Goal: Feedback & Contribution: Submit feedback/report problem

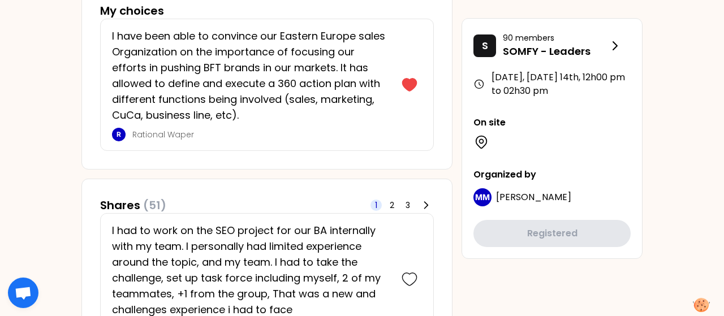
scroll to position [723, 0]
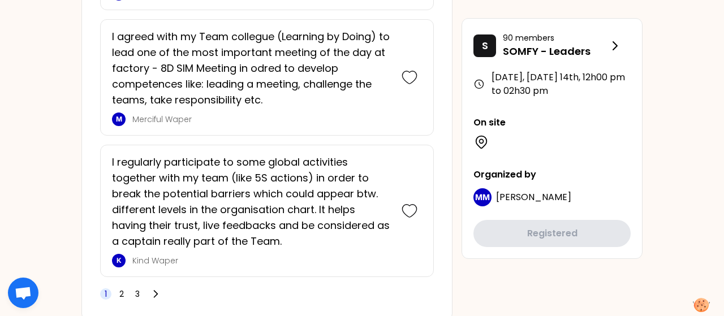
scroll to position [3300, 0]
click at [124, 288] on span "2" at bounding box center [121, 293] width 5 height 11
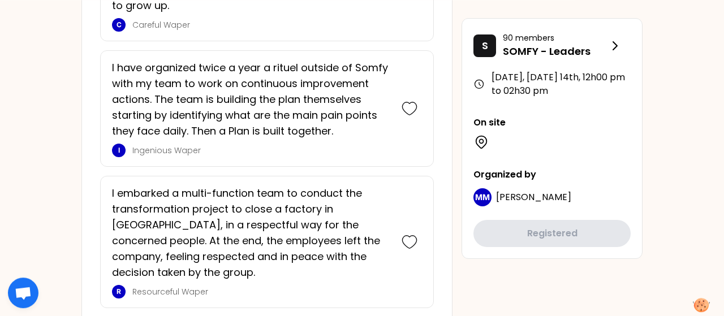
scroll to position [2286, 0]
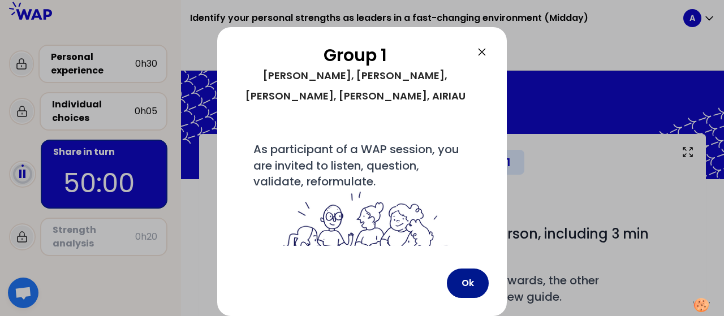
click at [465, 285] on button "Ok" at bounding box center [468, 283] width 42 height 29
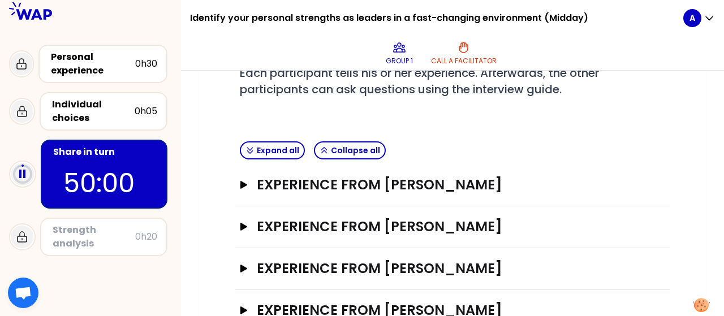
click at [106, 169] on p "50:00" at bounding box center [103, 184] width 81 height 40
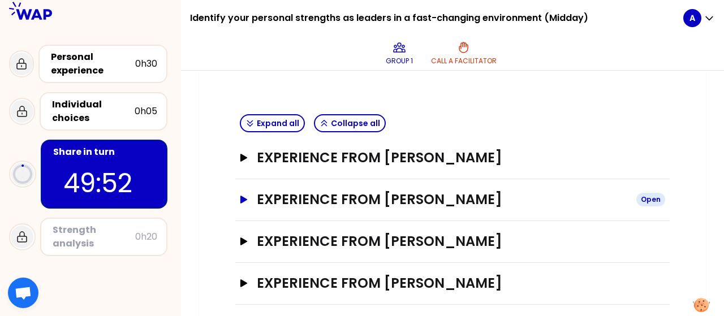
scroll to position [285, 0]
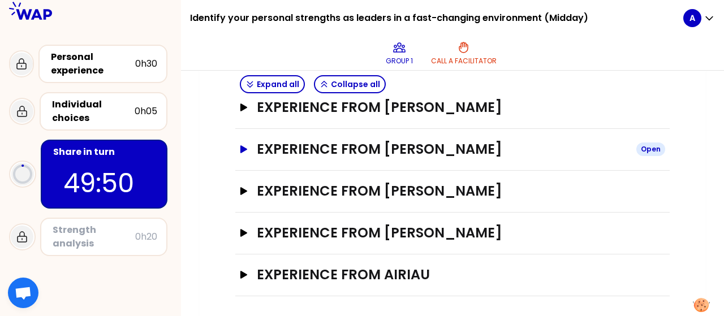
click at [242, 145] on icon "button" at bounding box center [243, 149] width 7 height 8
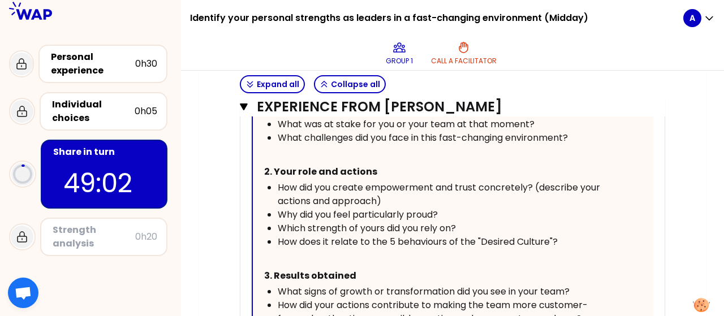
scroll to position [674, 0]
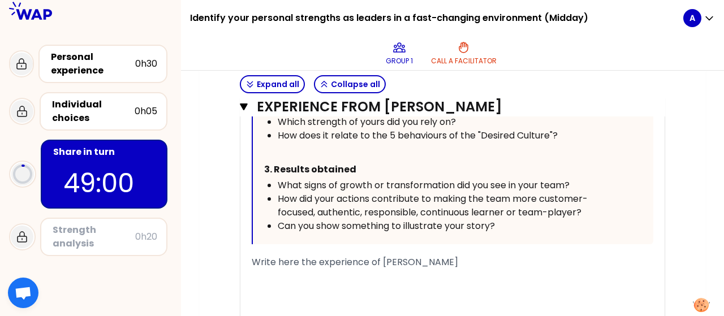
click at [282, 275] on div "﻿" at bounding box center [453, 276] width 402 height 14
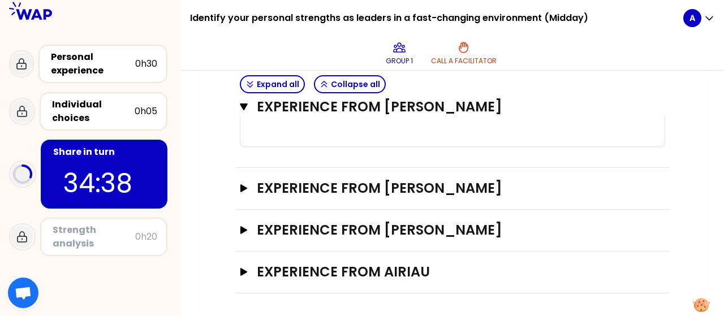
scroll to position [1123, 0]
click at [243, 192] on icon "button" at bounding box center [243, 188] width 7 height 8
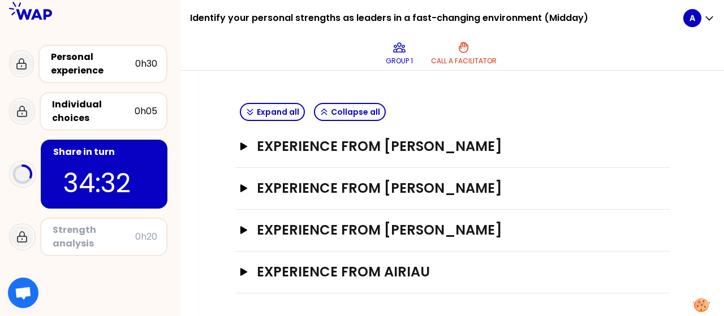
scroll to position [244, 0]
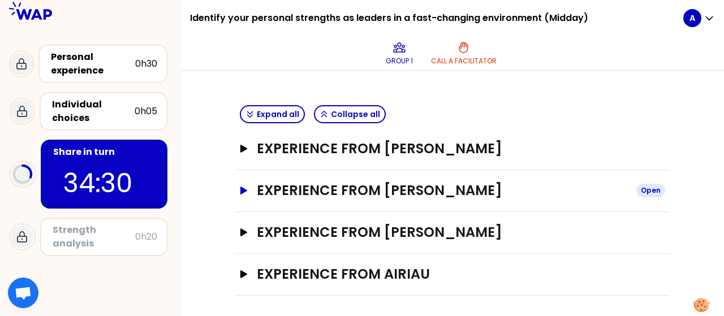
click at [246, 187] on icon "button" at bounding box center [243, 191] width 9 height 8
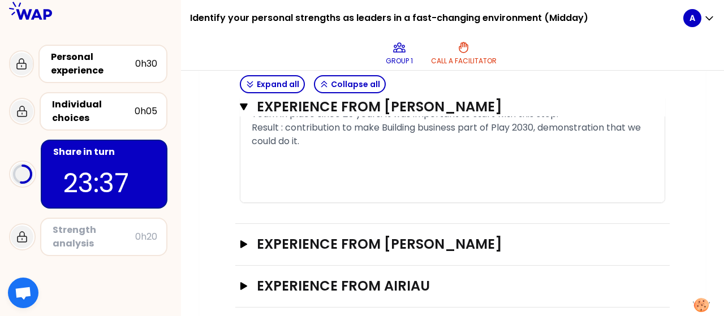
scroll to position [933, 0]
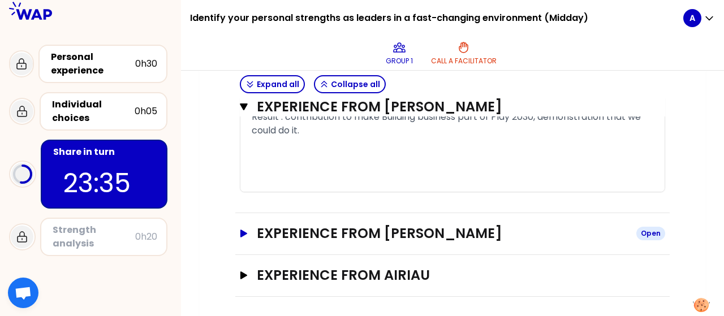
click at [245, 230] on icon "button" at bounding box center [243, 234] width 9 height 8
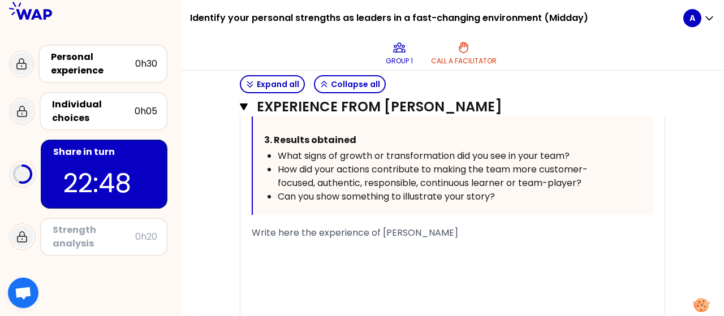
scroll to position [1497, 0]
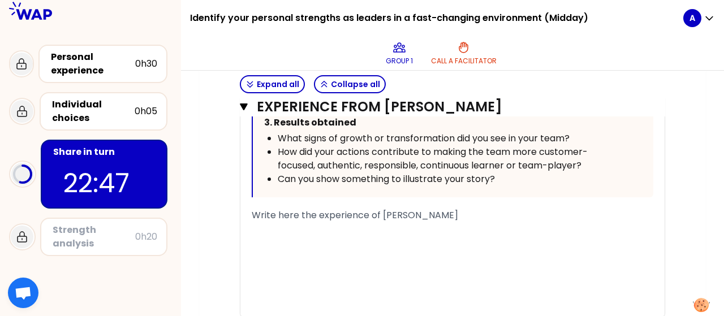
click at [279, 219] on div "Write here the experience of [PERSON_NAME]" at bounding box center [453, 216] width 402 height 14
click at [264, 230] on div "﻿" at bounding box center [453, 229] width 402 height 14
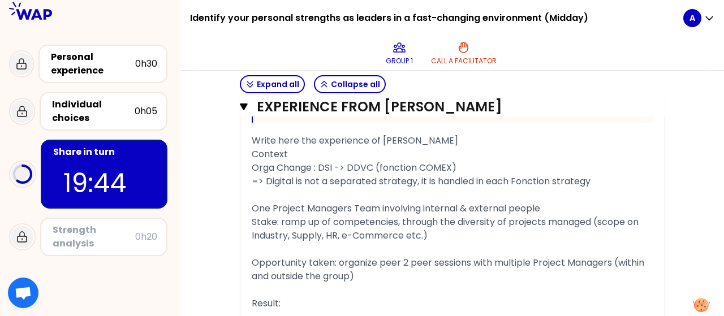
scroll to position [1693, 0]
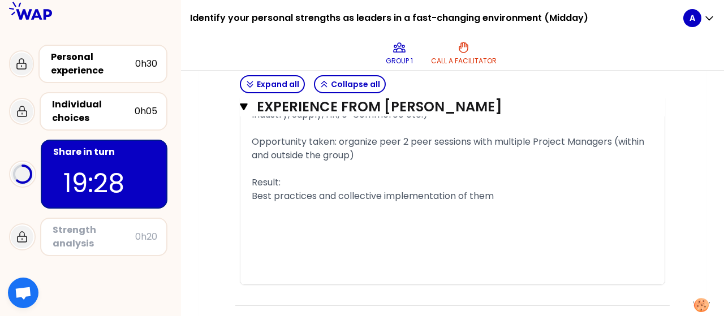
click at [252, 193] on span "Best practices and collective implementation of them" at bounding box center [373, 196] width 242 height 13
click at [373, 195] on span "A list of best practices and collective implementation of them" at bounding box center [390, 196] width 277 height 13
click at [545, 192] on div "A list of best practices and a collective implementation of them" at bounding box center [453, 197] width 402 height 14
click at [353, 192] on span "A list of best practices and a collective implementation of them." at bounding box center [395, 196] width 287 height 13
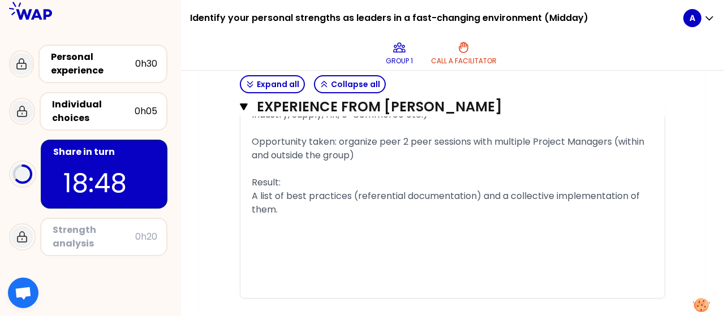
click at [276, 208] on span "A list of best practices (referential documentation) and a collective implement…" at bounding box center [447, 203] width 390 height 27
click at [405, 210] on div "- A list of best practices (referential documentation) and a collective impleme…" at bounding box center [453, 203] width 402 height 27
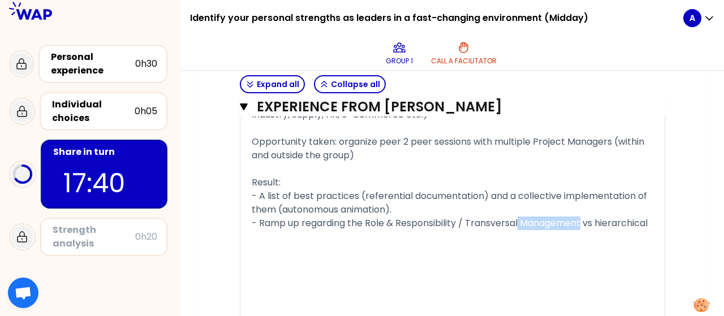
drag, startPoint x: 584, startPoint y: 220, endPoint x: 522, endPoint y: 222, distance: 62.3
click at [522, 222] on span "- Ramp up regarding the Role & Responsibility / Transversal Management vs hiera…" at bounding box center [450, 223] width 396 height 13
click at [585, 225] on span "- Ramp up regarding the Role & Responsibility / Transversal vs hierarchical" at bounding box center [418, 223] width 333 height 13
click at [653, 221] on div "- Ramp up regarding the Role & Responsibility / Transversal vs hierarchical Man…" at bounding box center [453, 224] width 402 height 14
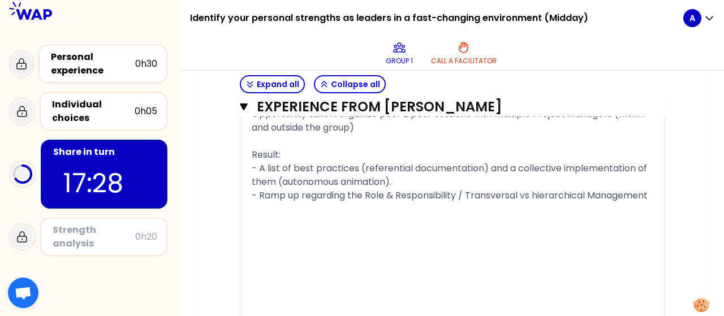
scroll to position [1720, 0]
click at [653, 194] on div "- Ramp up regarding the Role & Responsibility / Transversal vs hierarchical Man…" at bounding box center [453, 197] width 402 height 14
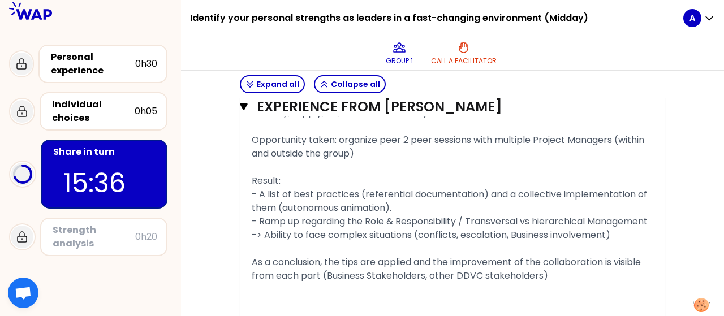
scroll to position [1709, 0]
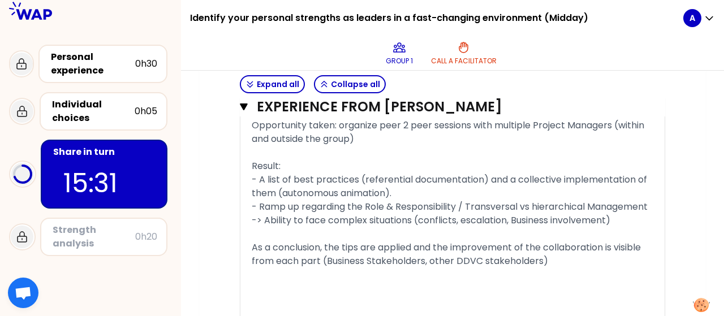
click at [340, 191] on span "- A list of best practices (referential documentation) and a collective impleme…" at bounding box center [451, 186] width 398 height 27
click at [454, 193] on div "- A list of best practices (referential documentation) and a collective impleme…" at bounding box center [453, 186] width 402 height 27
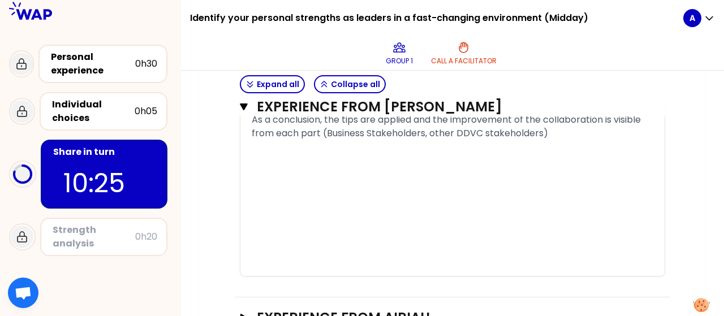
scroll to position [1893, 0]
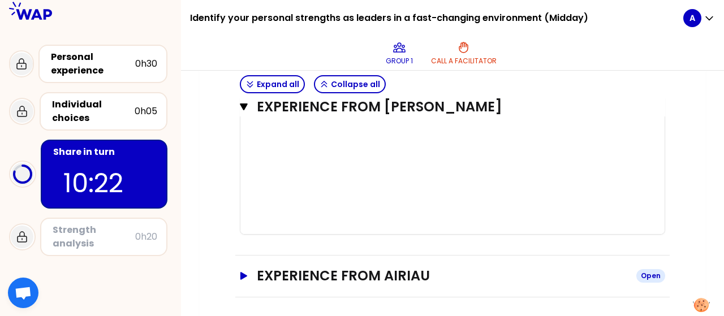
click at [243, 272] on icon "button" at bounding box center [243, 276] width 7 height 8
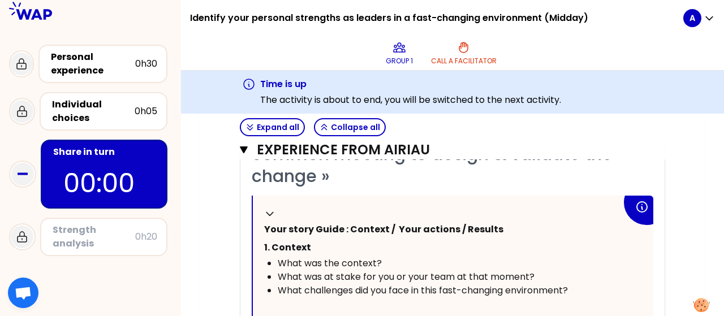
scroll to position [2255, 0]
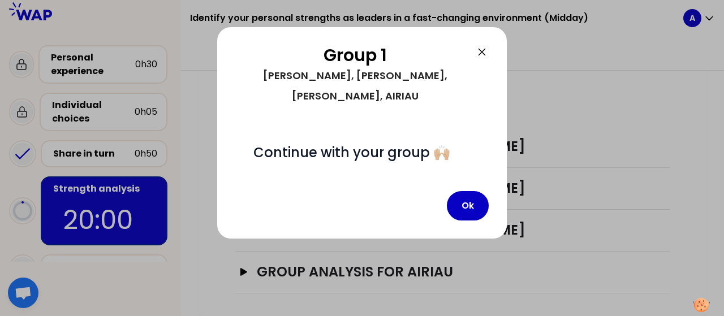
scroll to position [231, 0]
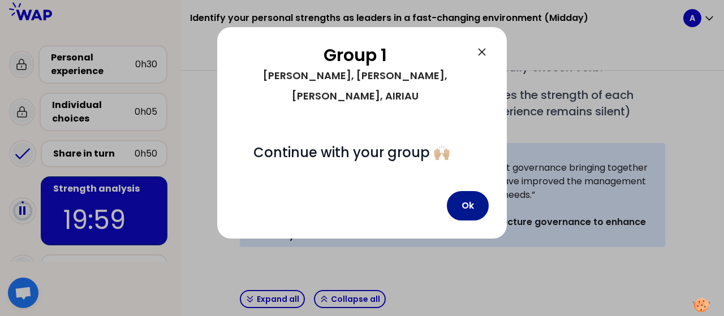
click at [467, 191] on button "Ok" at bounding box center [468, 205] width 42 height 29
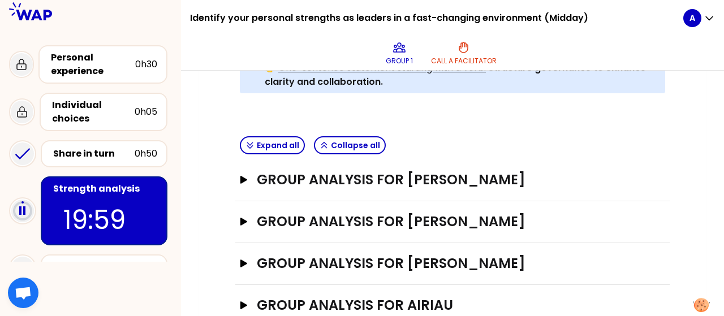
scroll to position [398, 0]
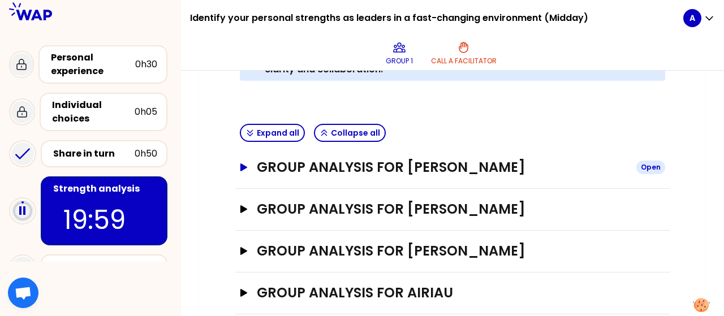
click at [246, 164] on icon "button" at bounding box center [243, 168] width 7 height 8
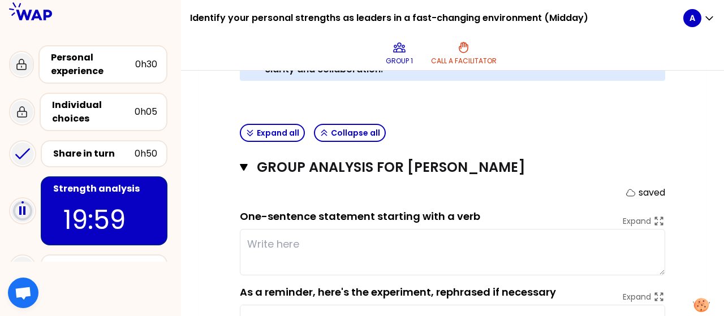
click at [285, 229] on textarea at bounding box center [452, 252] width 425 height 46
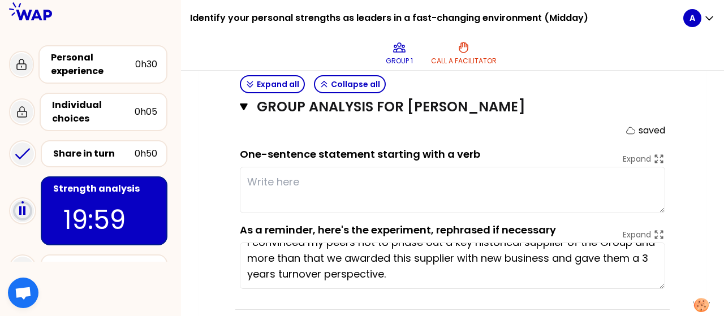
scroll to position [0, 0]
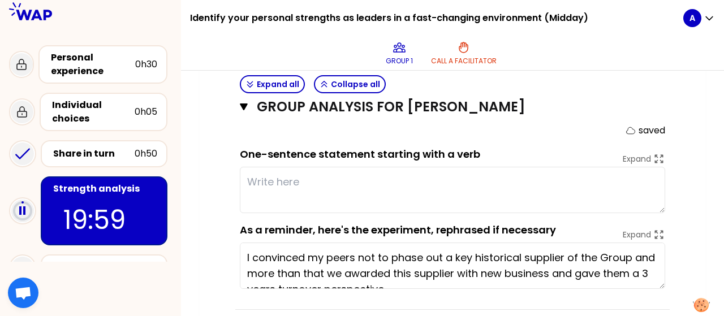
click at [257, 167] on textarea at bounding box center [452, 190] width 425 height 46
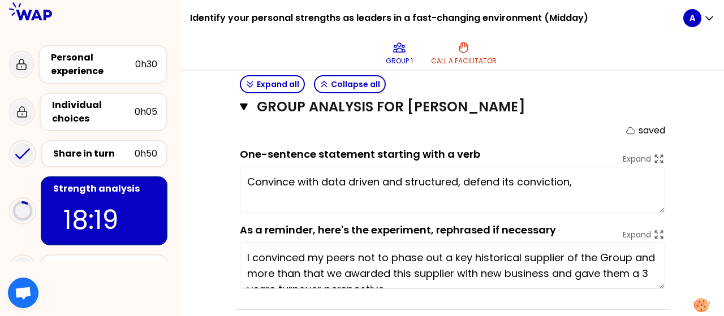
type textarea "Convince with data driven and structured, defend its conviction"
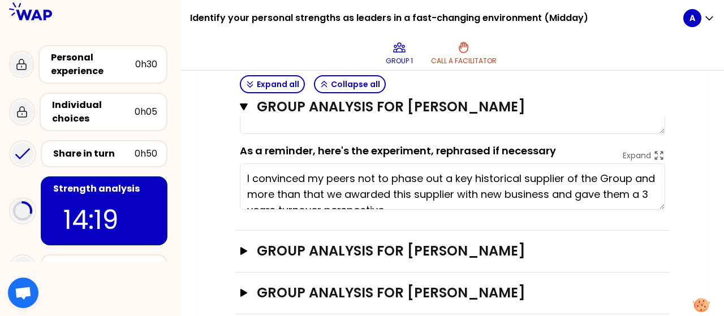
scroll to position [580, 0]
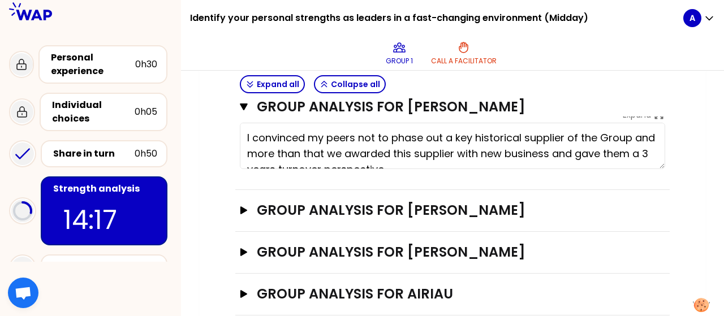
click at [239, 232] on div "Group analysis for [PERSON_NAME] Open" at bounding box center [452, 253] width 435 height 42
click at [243, 248] on icon "button" at bounding box center [243, 252] width 7 height 8
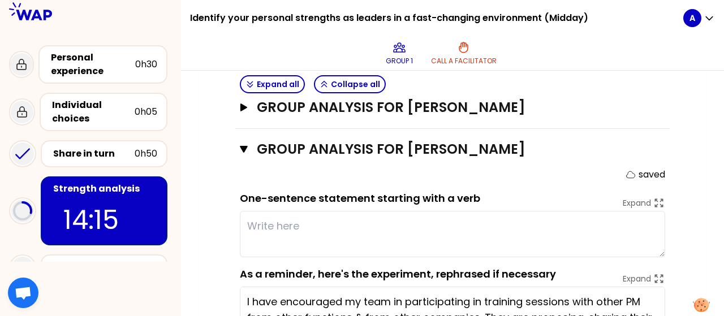
scroll to position [725, 0]
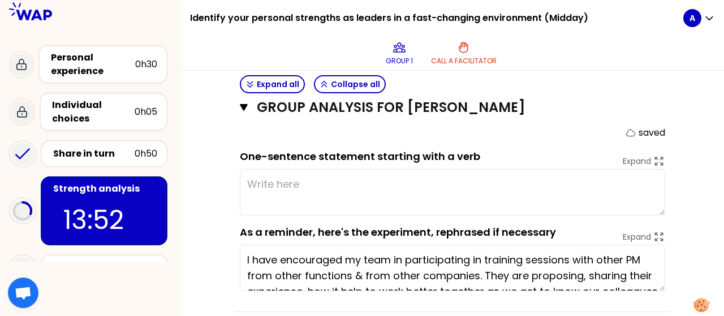
click at [277, 169] on textarea at bounding box center [452, 192] width 425 height 46
click at [269, 169] on textarea at bounding box center [452, 192] width 425 height 46
click at [257, 169] on textarea at bounding box center [452, 192] width 425 height 46
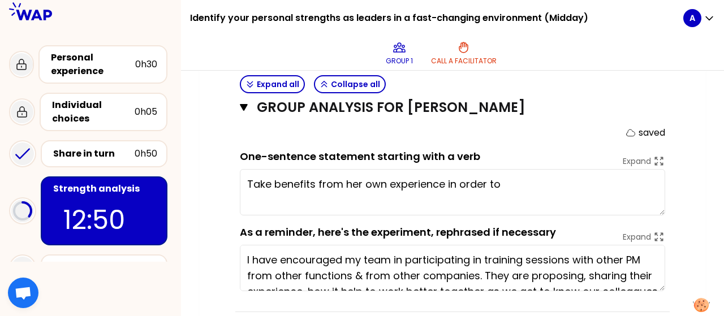
click at [498, 169] on textarea "Take benefits from her own experience in order to" at bounding box center [452, 192] width 425 height 46
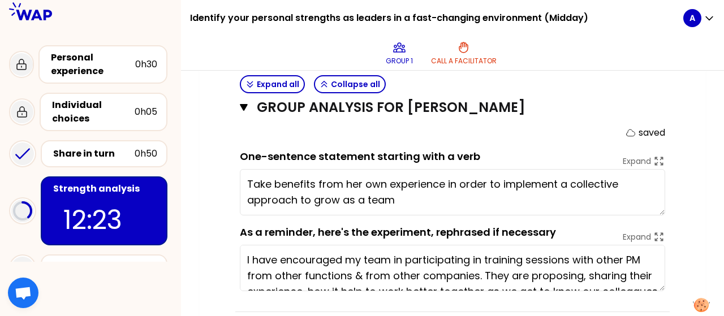
click at [441, 169] on textarea "Take benefits from her own experience in order to implement a collective approa…" at bounding box center [452, 192] width 425 height 46
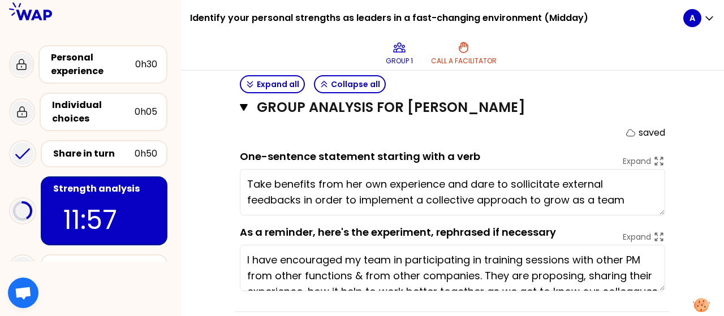
click at [511, 171] on textarea "Take benefits from her own experience and dare to sollicitate external feedback…" at bounding box center [452, 192] width 425 height 46
drag, startPoint x: 557, startPoint y: 164, endPoint x: 508, endPoint y: 164, distance: 49.8
click at [508, 169] on textarea "Take benefits from her own experience and dare to sollicitate external feedback…" at bounding box center [452, 192] width 425 height 46
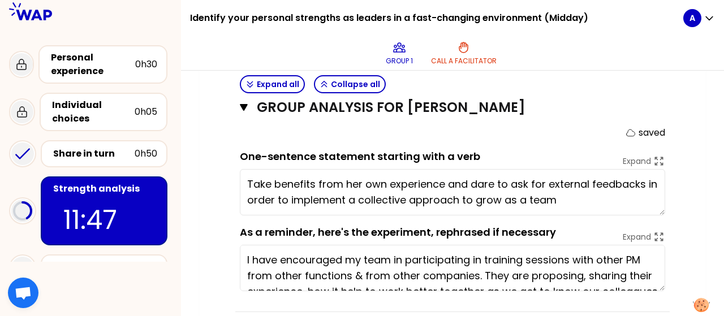
drag, startPoint x: 470, startPoint y: 162, endPoint x: 494, endPoint y: 165, distance: 23.9
click at [494, 169] on textarea "Take benefits from her own experience and dare to ask for external feedbacks in…" at bounding box center [452, 192] width 425 height 46
click at [560, 180] on textarea "Take benefits from her own experience and dare to ask for external feedbacks in…" at bounding box center [452, 192] width 425 height 46
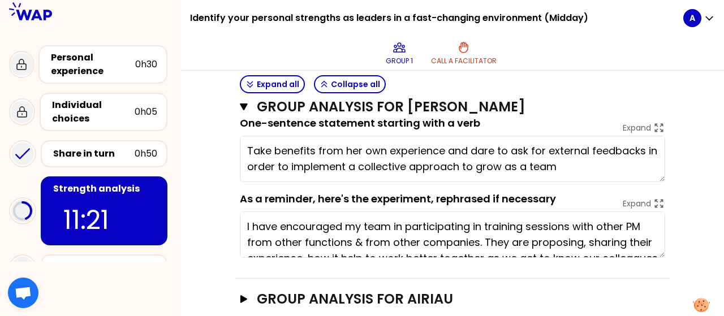
scroll to position [759, 0]
type textarea "Take benefits from her own experience and dare to ask for external feedbacks in…"
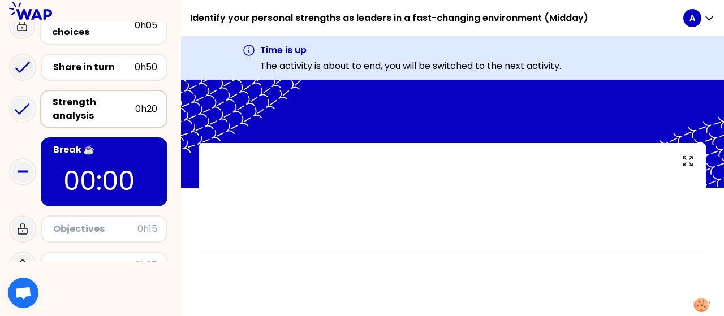
scroll to position [136, 0]
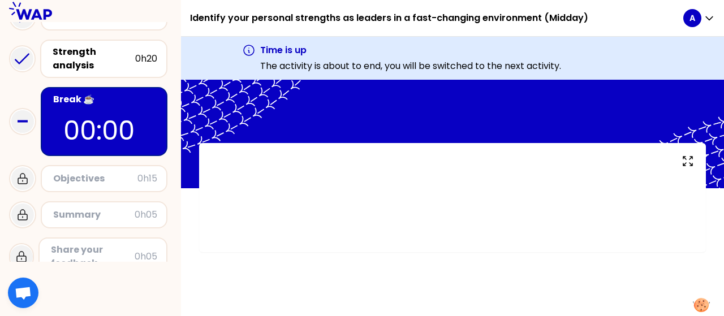
click at [104, 182] on div "Objectives" at bounding box center [95, 179] width 84 height 14
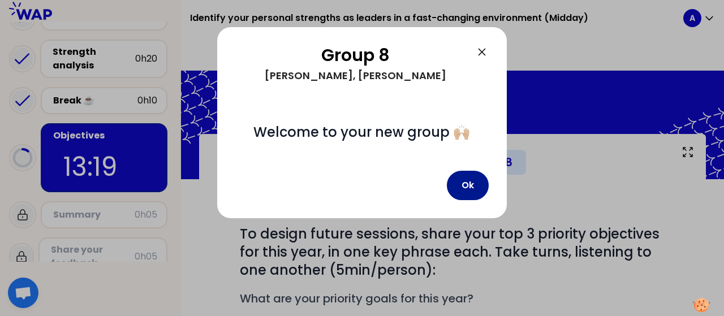
click at [460, 179] on button "Ok" at bounding box center [468, 185] width 42 height 29
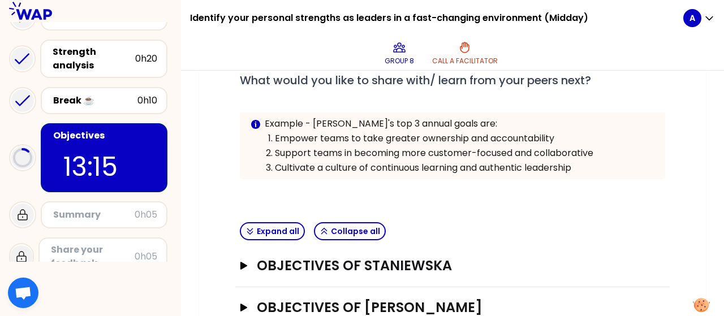
scroll to position [317, 0]
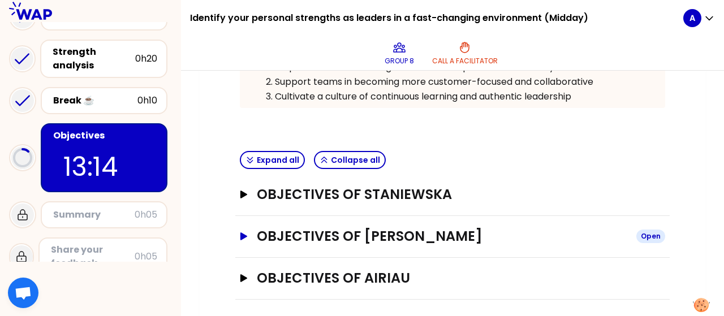
click at [242, 233] on icon "button" at bounding box center [243, 237] width 7 height 8
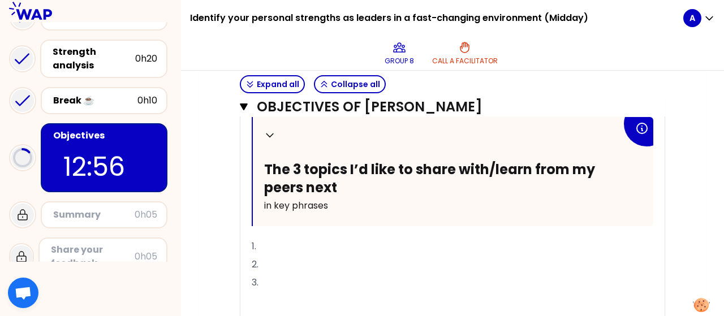
scroll to position [676, 0]
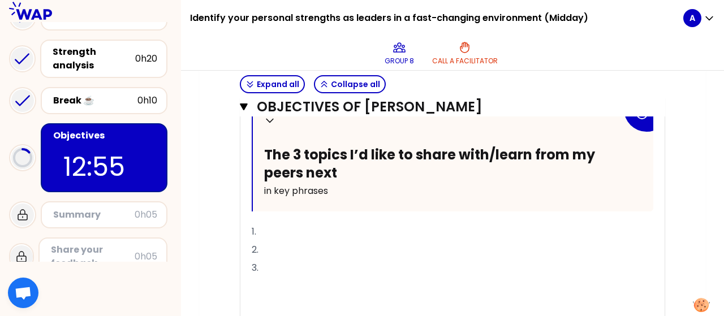
click at [279, 225] on p "1." at bounding box center [453, 232] width 402 height 18
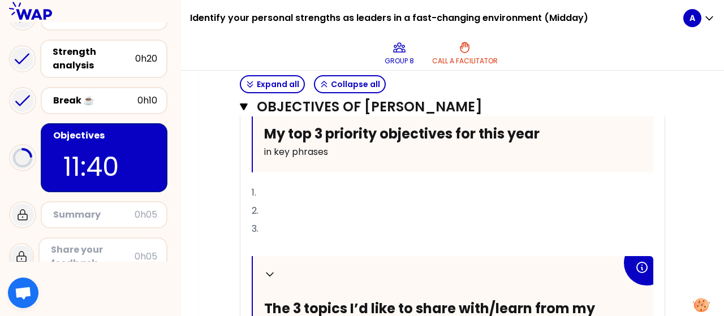
scroll to position [503, 0]
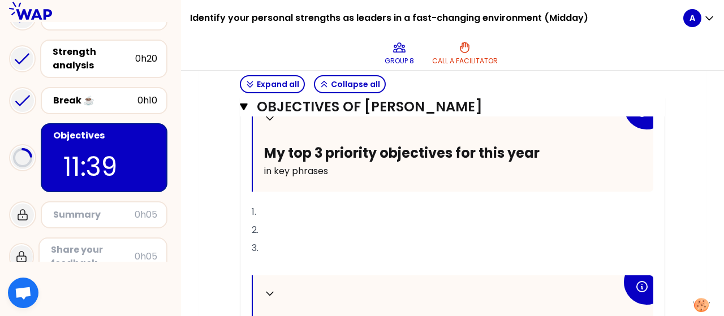
click at [279, 209] on p "1." at bounding box center [453, 212] width 402 height 18
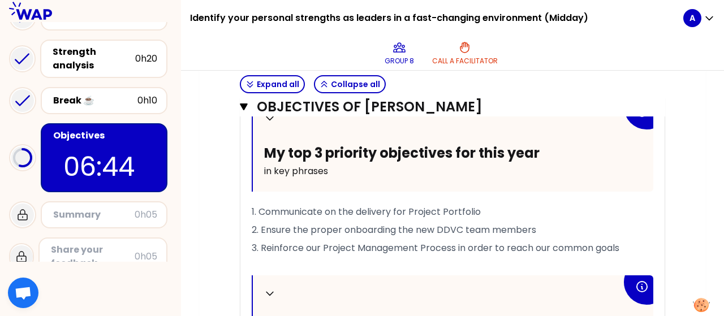
click at [354, 242] on span "3. Reinforce our Project Management Process in order to reach our common goals" at bounding box center [436, 248] width 368 height 13
click at [324, 242] on span "3. Reinforce our Project Management Process in order to reach our common goals" at bounding box center [436, 248] width 368 height 13
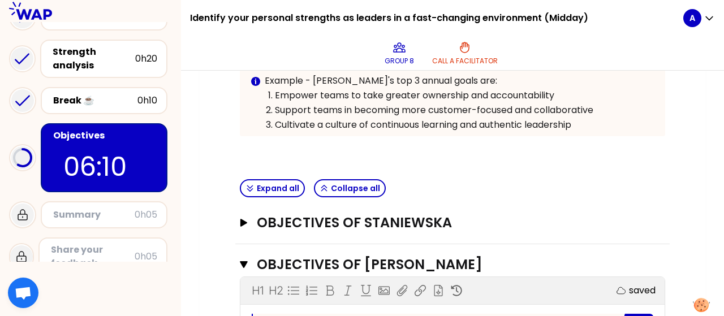
scroll to position [304, 0]
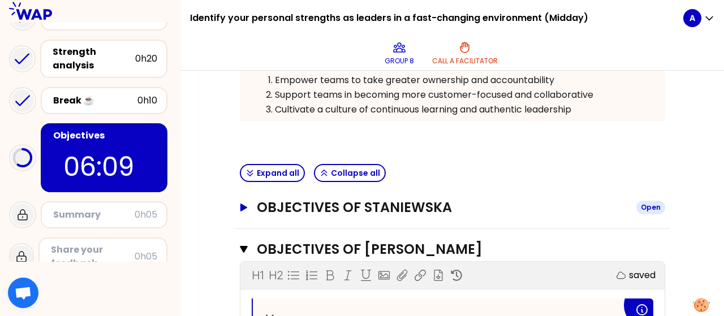
click at [242, 204] on icon "button" at bounding box center [243, 208] width 7 height 8
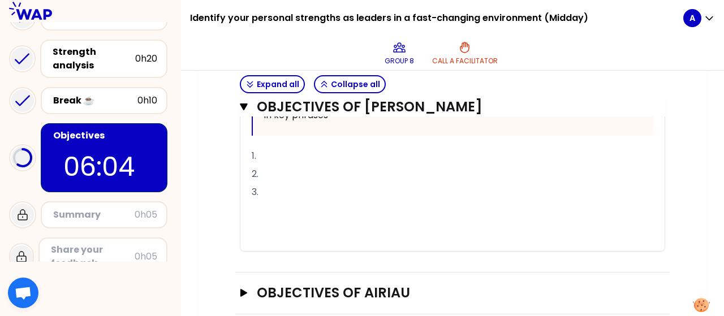
scroll to position [1242, 0]
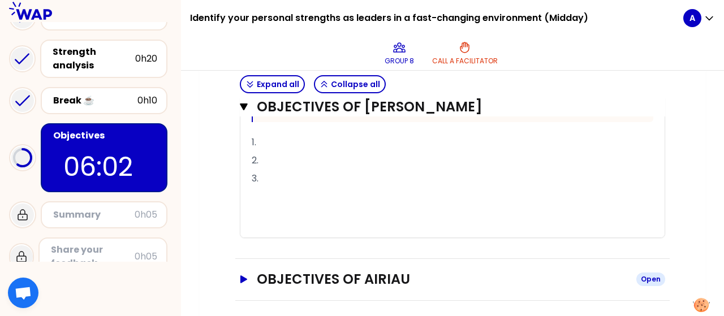
click at [246, 276] on icon "button" at bounding box center [243, 280] width 7 height 8
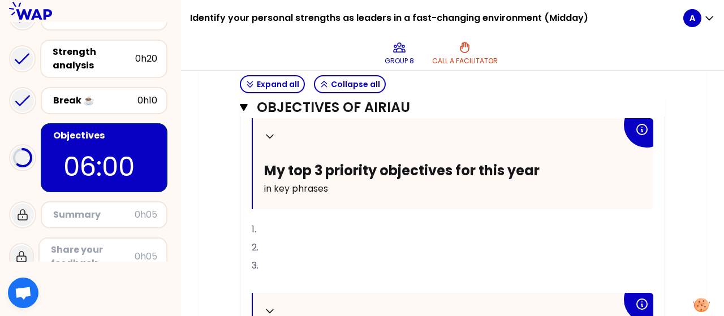
scroll to position [1452, 0]
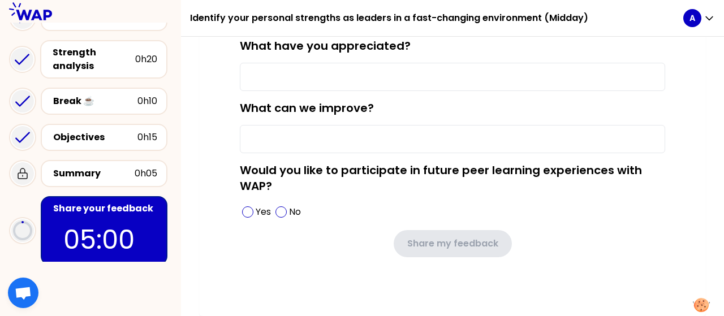
scroll to position [161, 0]
